Goal: Check status: Check status

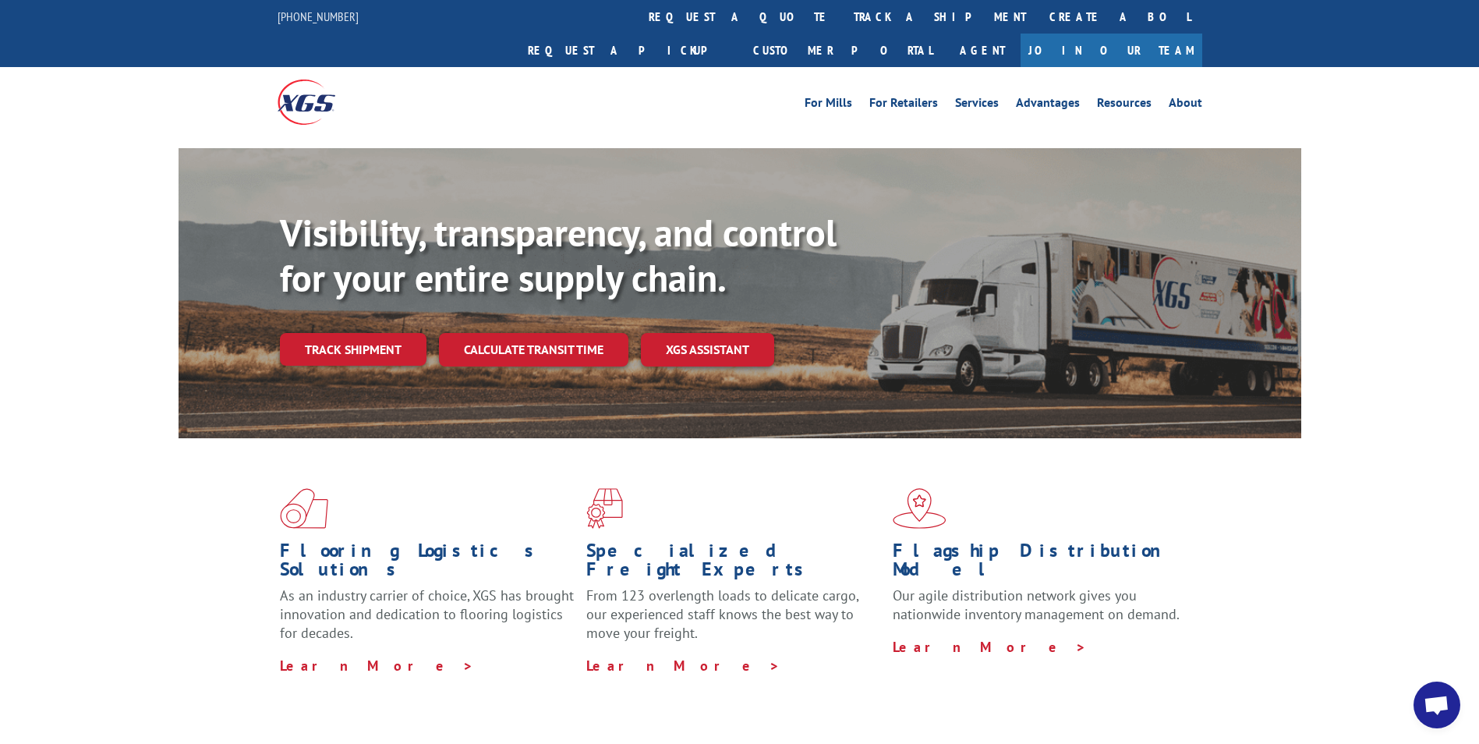
click at [384, 333] on link "Track shipment" at bounding box center [353, 349] width 147 height 33
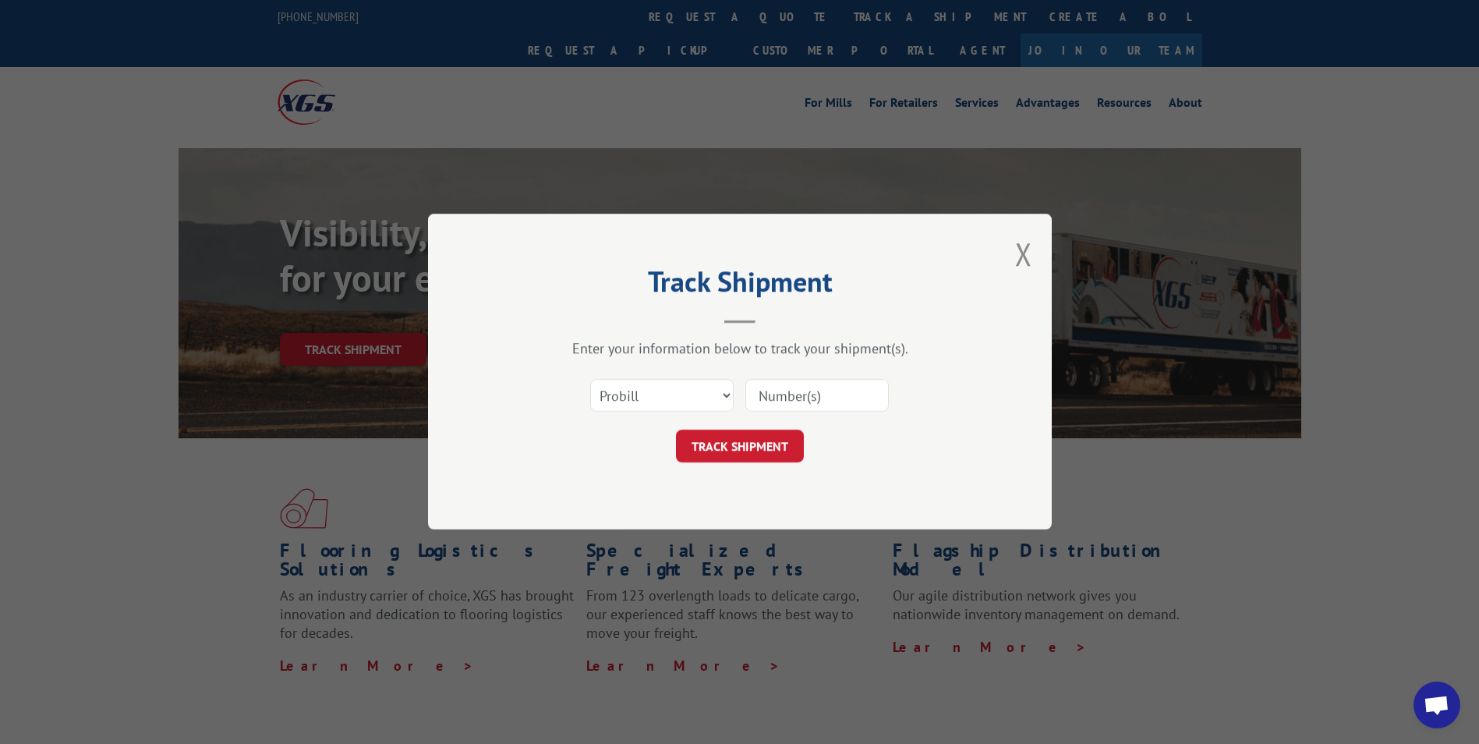
click at [868, 380] on input at bounding box center [816, 396] width 143 height 33
paste input "16777685"
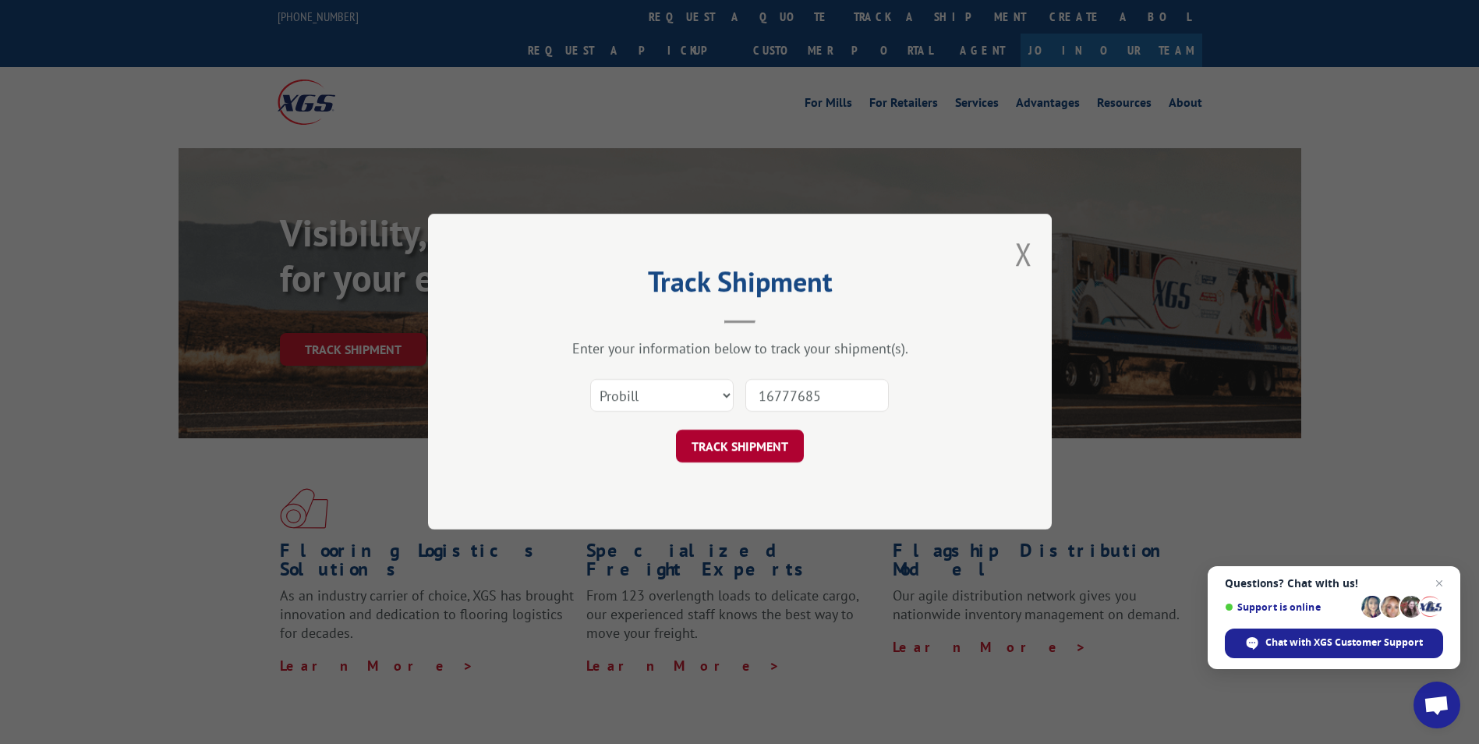
type input "16777685"
click at [726, 440] on button "TRACK SHIPMENT" at bounding box center [740, 446] width 128 height 33
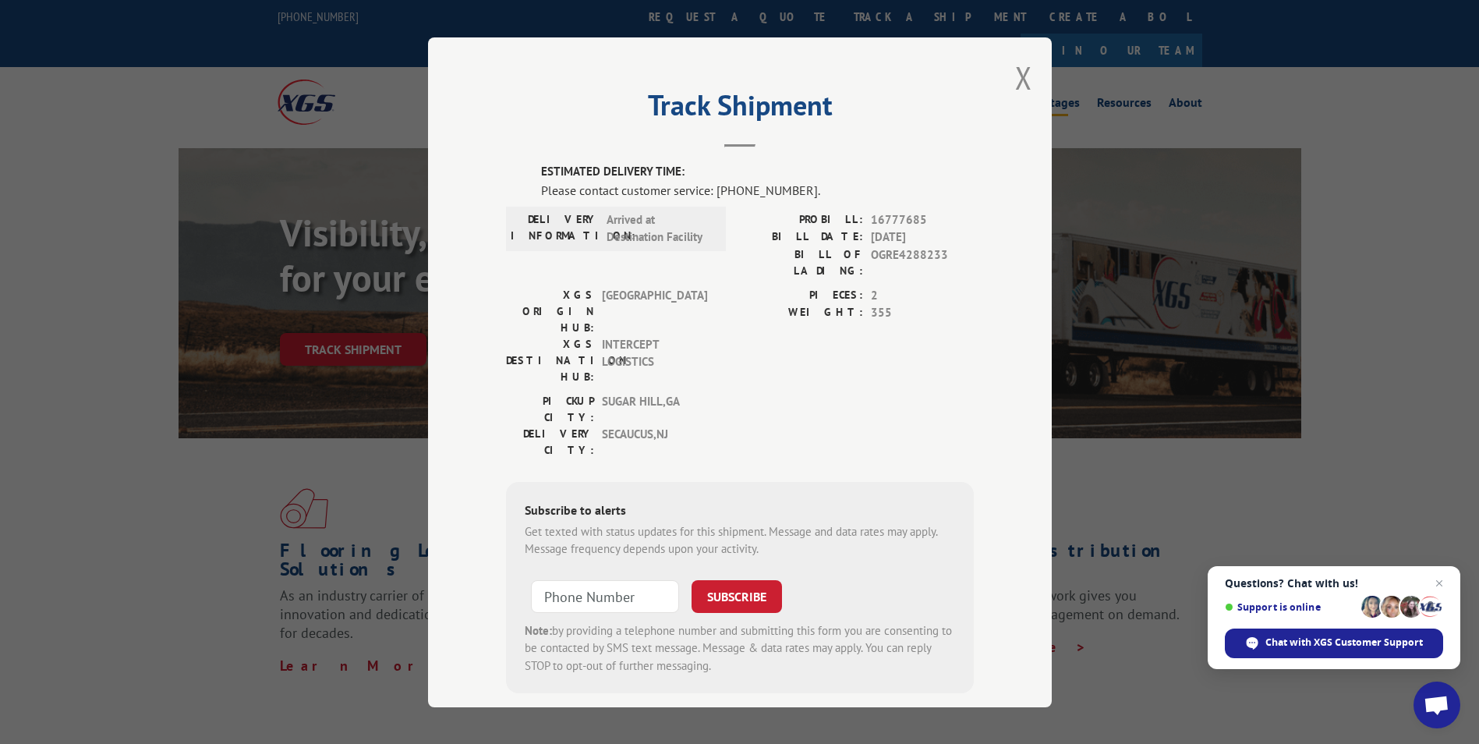
click at [1017, 72] on button "Close modal" at bounding box center [1023, 77] width 17 height 41
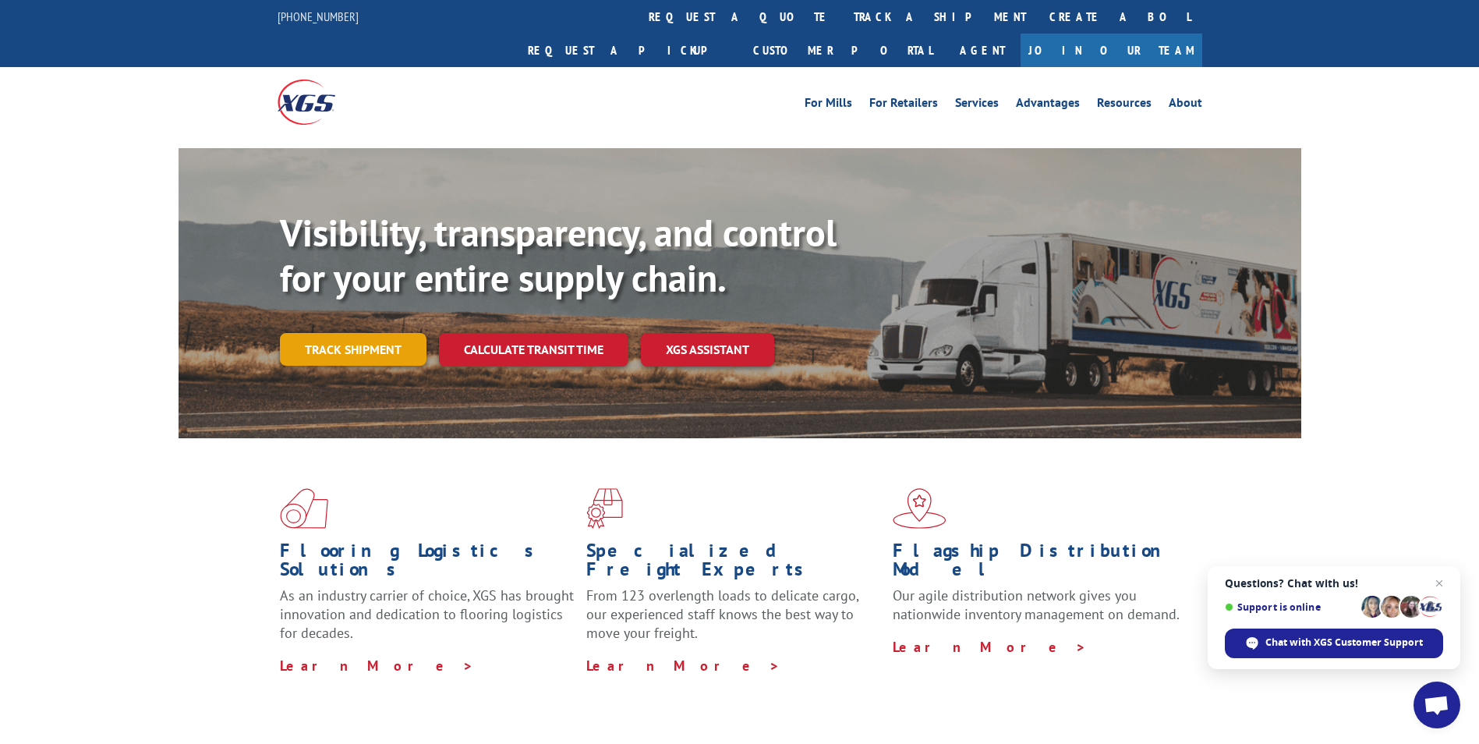
click at [315, 333] on link "Track shipment" at bounding box center [353, 349] width 147 height 33
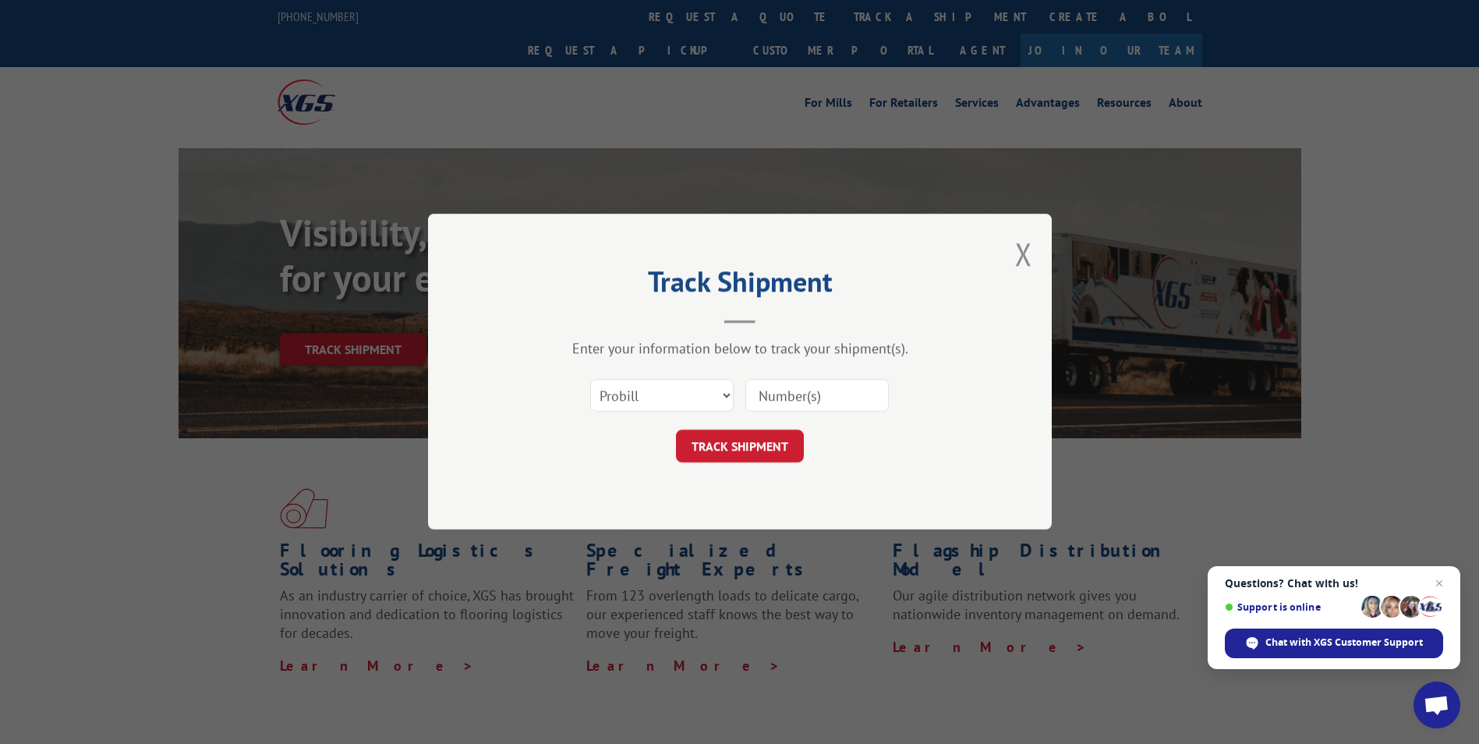
click at [799, 391] on input at bounding box center [816, 396] width 143 height 33
paste input "16777685"
type input "16777685"
click at [751, 463] on div "Track Shipment Enter your information below to track your shipment(s). Select c…" at bounding box center [740, 372] width 624 height 316
click at [744, 447] on button "TRACK SHIPMENT" at bounding box center [740, 446] width 128 height 33
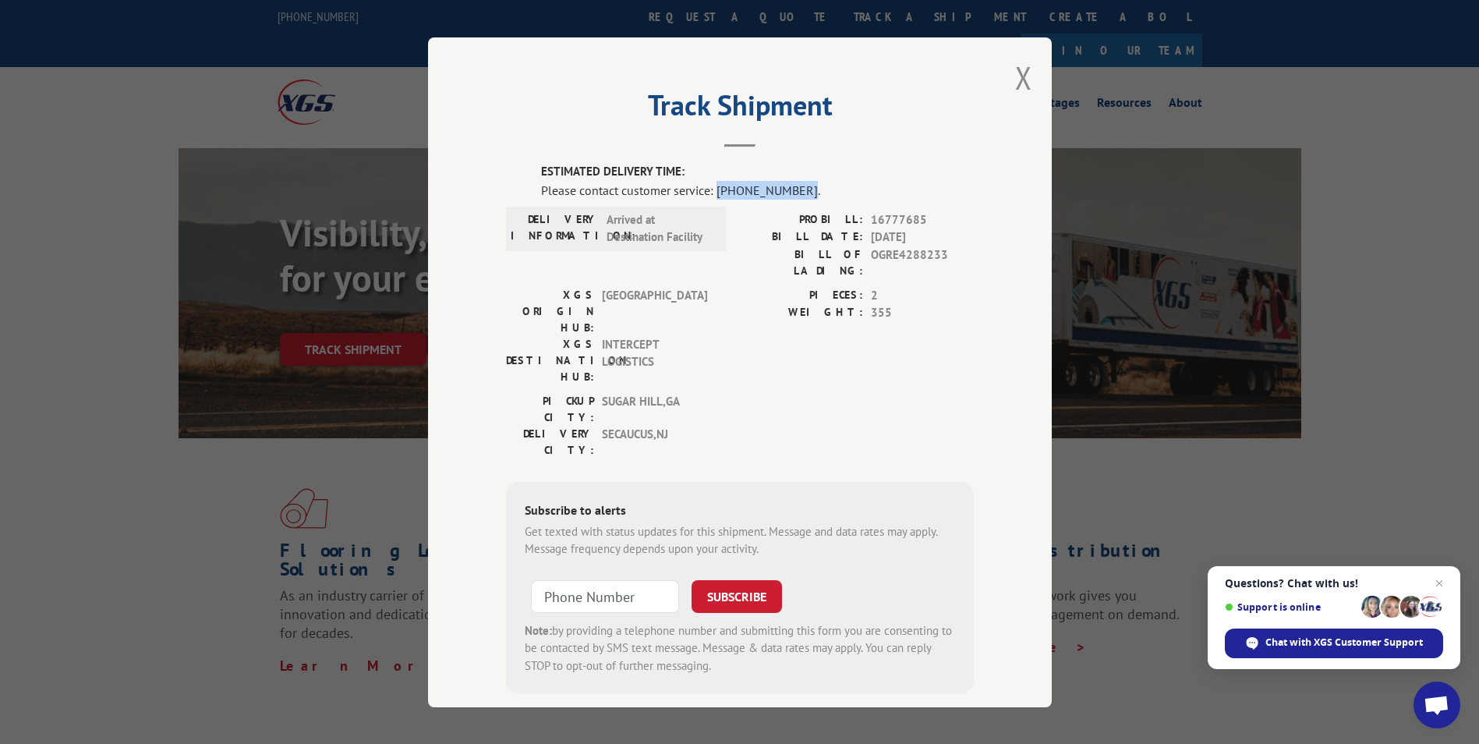
drag, startPoint x: 787, startPoint y: 187, endPoint x: 710, endPoint y: 188, distance: 77.2
click at [710, 188] on div "Please contact customer service: [PHONE_NUMBER]." at bounding box center [757, 189] width 433 height 19
copy div "[PHONE_NUMBER]"
click at [1018, 75] on button "Close modal" at bounding box center [1023, 77] width 17 height 41
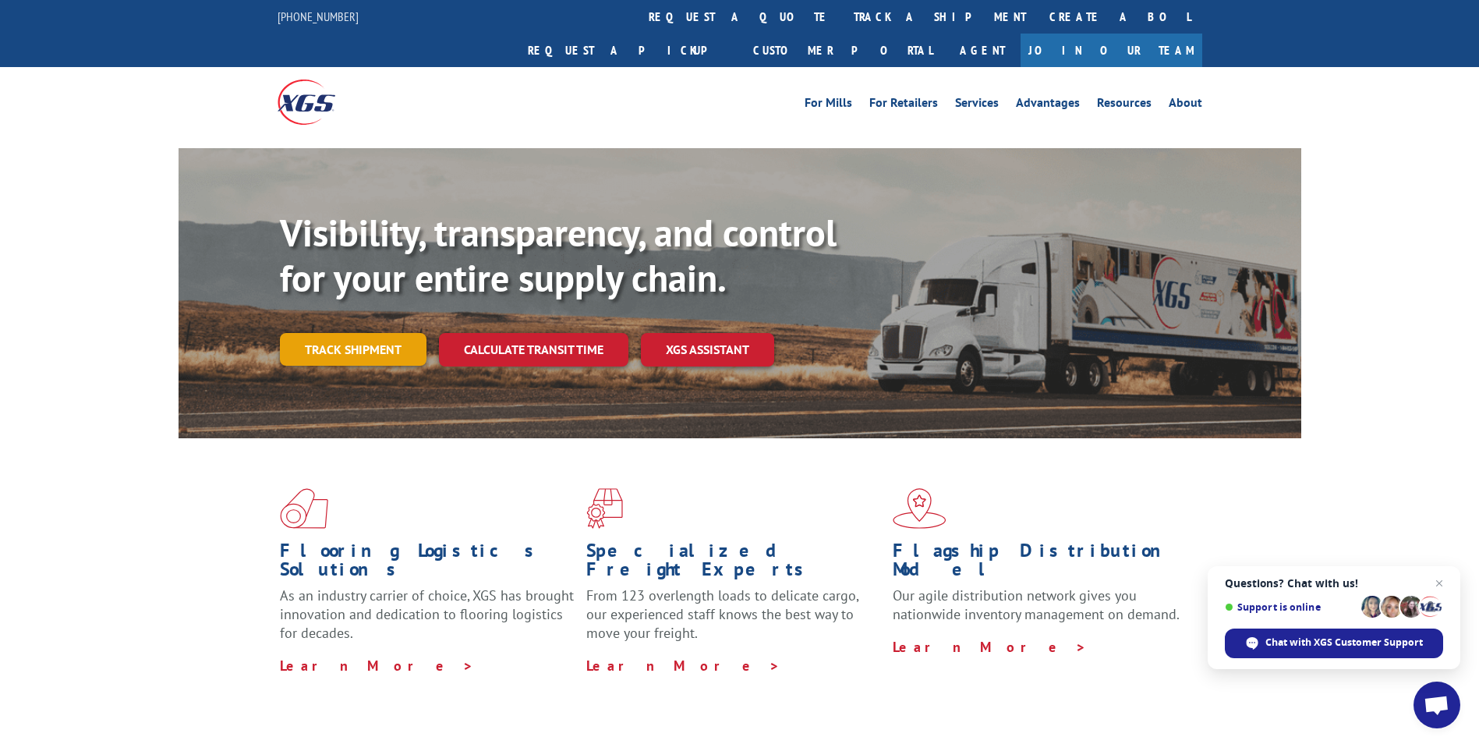
click at [356, 333] on link "Track shipment" at bounding box center [353, 349] width 147 height 33
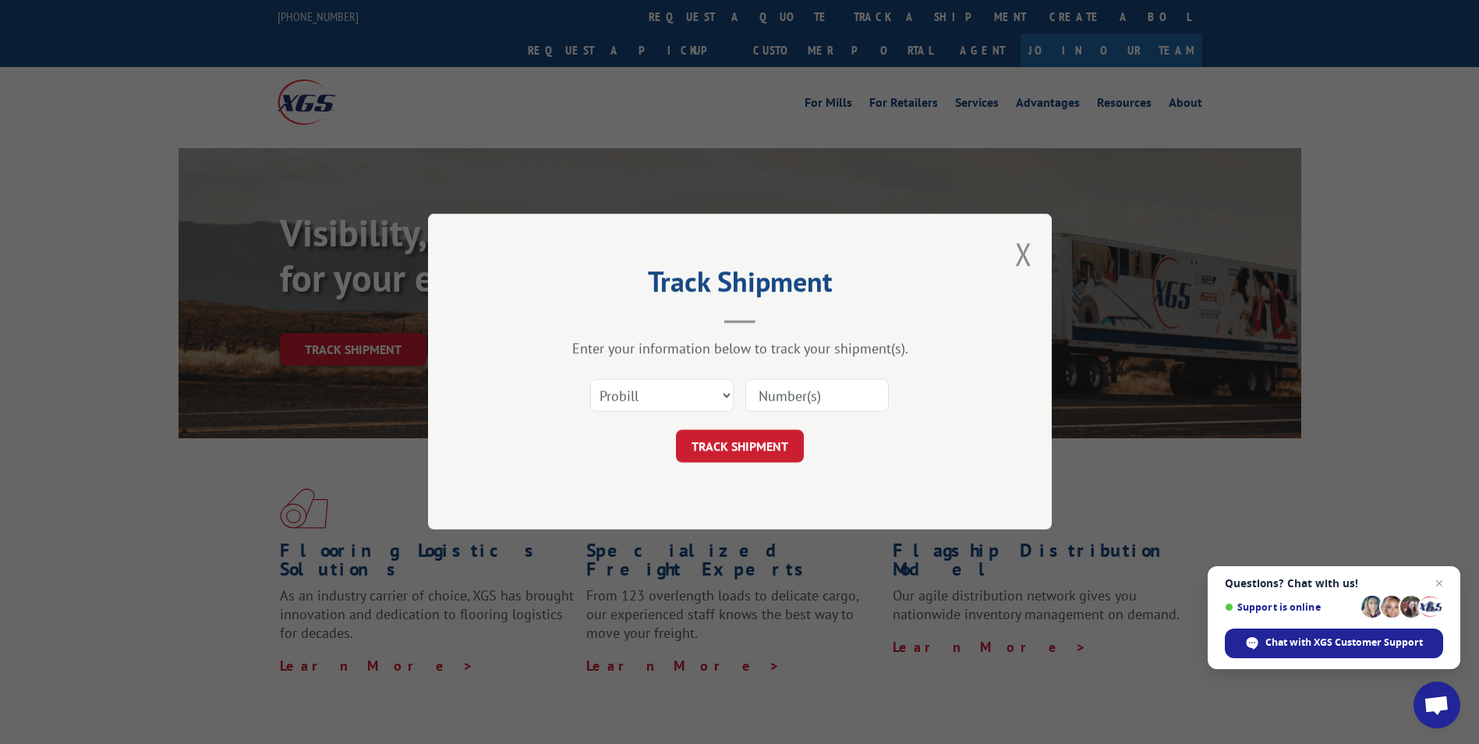
click at [807, 398] on input at bounding box center [816, 396] width 143 height 33
paste input "16777685"
type input "16777685"
click at [713, 446] on button "TRACK SHIPMENT" at bounding box center [740, 446] width 128 height 33
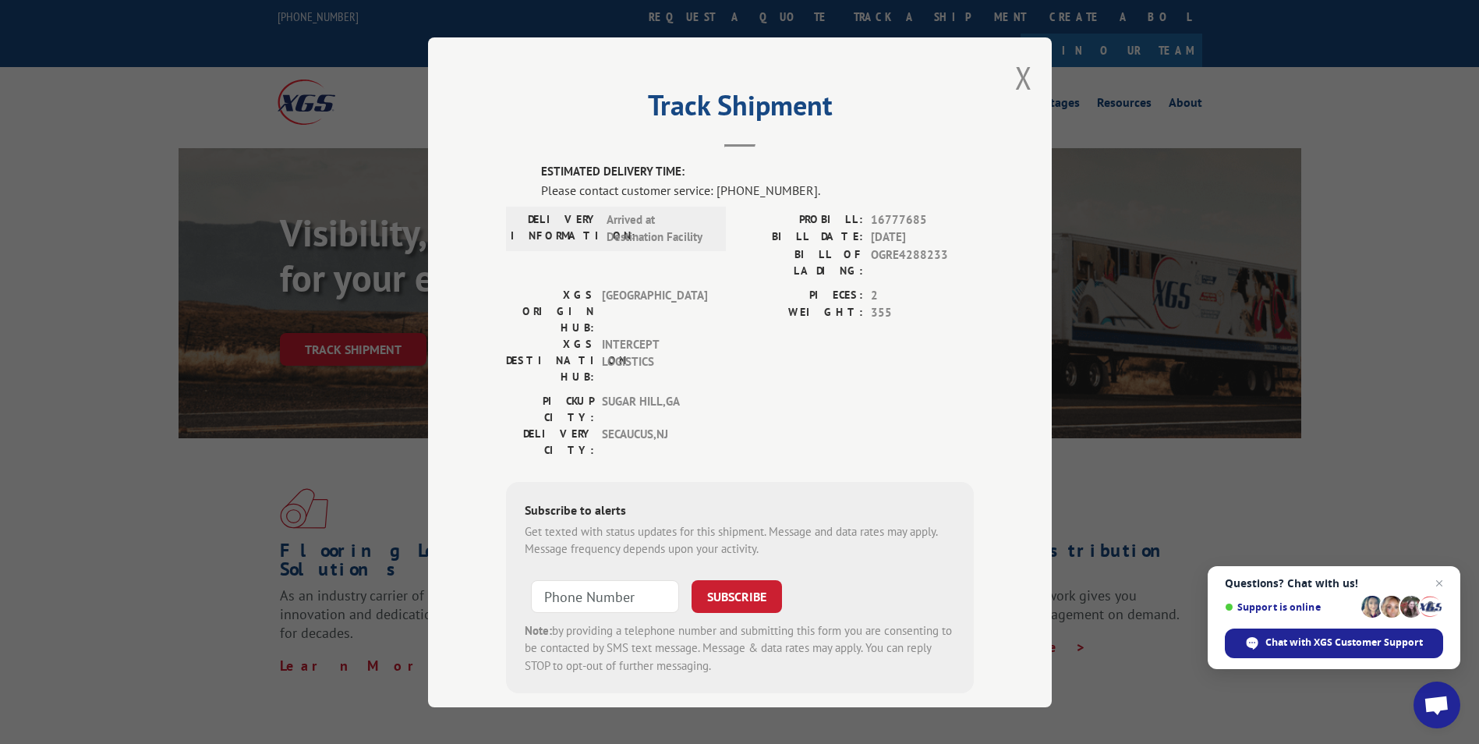
click at [889, 217] on span "16777685" at bounding box center [922, 219] width 103 height 18
copy span "16777685"
drag, startPoint x: 1020, startPoint y: 80, endPoint x: 993, endPoint y: 187, distance: 110.0
click at [1020, 80] on button "Close modal" at bounding box center [1023, 77] width 17 height 41
